Goal: Task Accomplishment & Management: Manage account settings

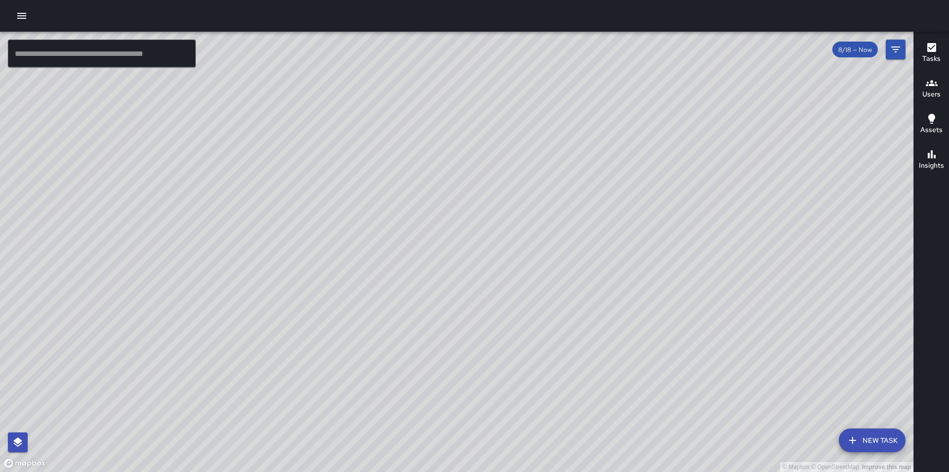
drag, startPoint x: 652, startPoint y: 154, endPoint x: 494, endPoint y: 271, distance: 196.8
click at [494, 271] on div "© Mapbox © OpenStreetMap Improve this map" at bounding box center [457, 252] width 914 height 440
drag, startPoint x: 556, startPoint y: 290, endPoint x: 489, endPoint y: 300, distance: 67.6
click at [489, 300] on div "© Mapbox © OpenStreetMap Improve this map" at bounding box center [457, 252] width 914 height 440
drag, startPoint x: 503, startPoint y: 361, endPoint x: 514, endPoint y: 357, distance: 12.0
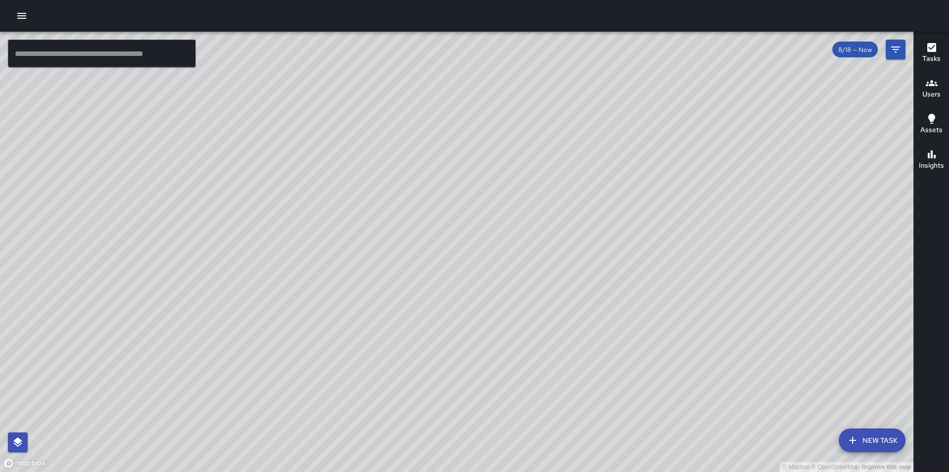
click at [514, 357] on div "© Mapbox © OpenStreetMap Improve this map" at bounding box center [457, 252] width 914 height 440
click at [516, 357] on div "© Mapbox © OpenStreetMap Improve this map" at bounding box center [457, 252] width 914 height 440
drag, startPoint x: 506, startPoint y: 383, endPoint x: 474, endPoint y: 268, distance: 118.7
click at [474, 268] on div "© Mapbox © OpenStreetMap Improve this map" at bounding box center [457, 252] width 914 height 440
click at [27, 17] on icon "button" at bounding box center [22, 16] width 12 height 12
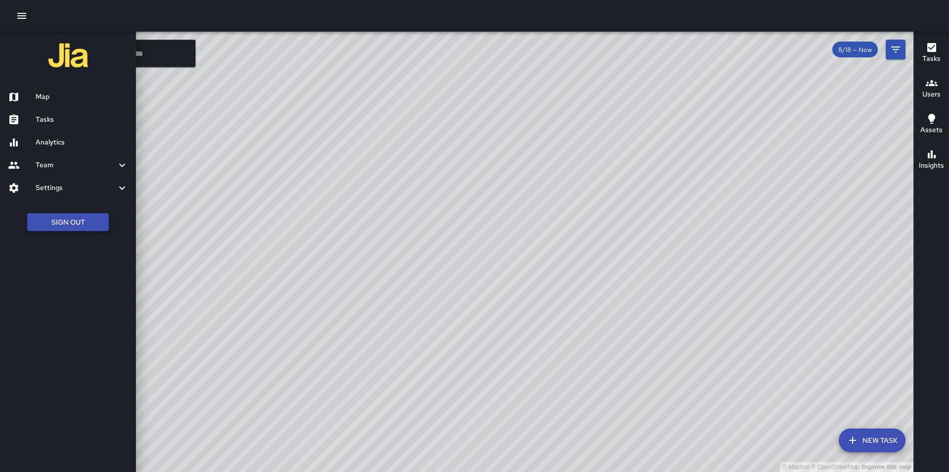
click at [62, 225] on button "Sign Out" at bounding box center [68, 222] width 82 height 18
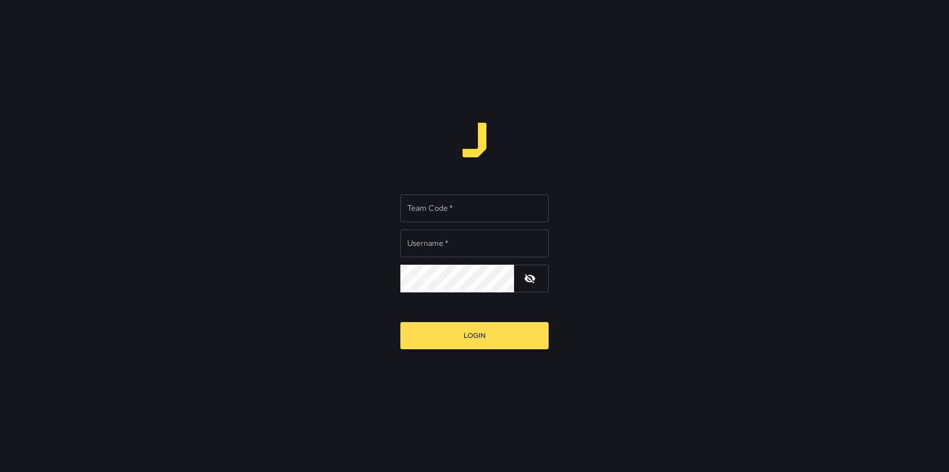
click at [471, 213] on input "Team Code   *" at bounding box center [475, 208] width 148 height 28
type input "*****"
click at [461, 239] on input "Username   *" at bounding box center [475, 243] width 148 height 28
type input "*********"
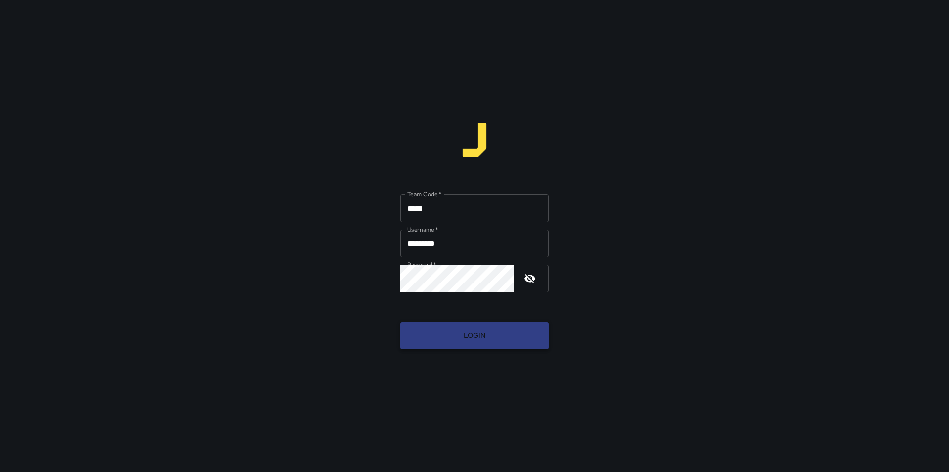
click at [491, 335] on button "Login" at bounding box center [475, 335] width 148 height 27
